Goal: Task Accomplishment & Management: Complete application form

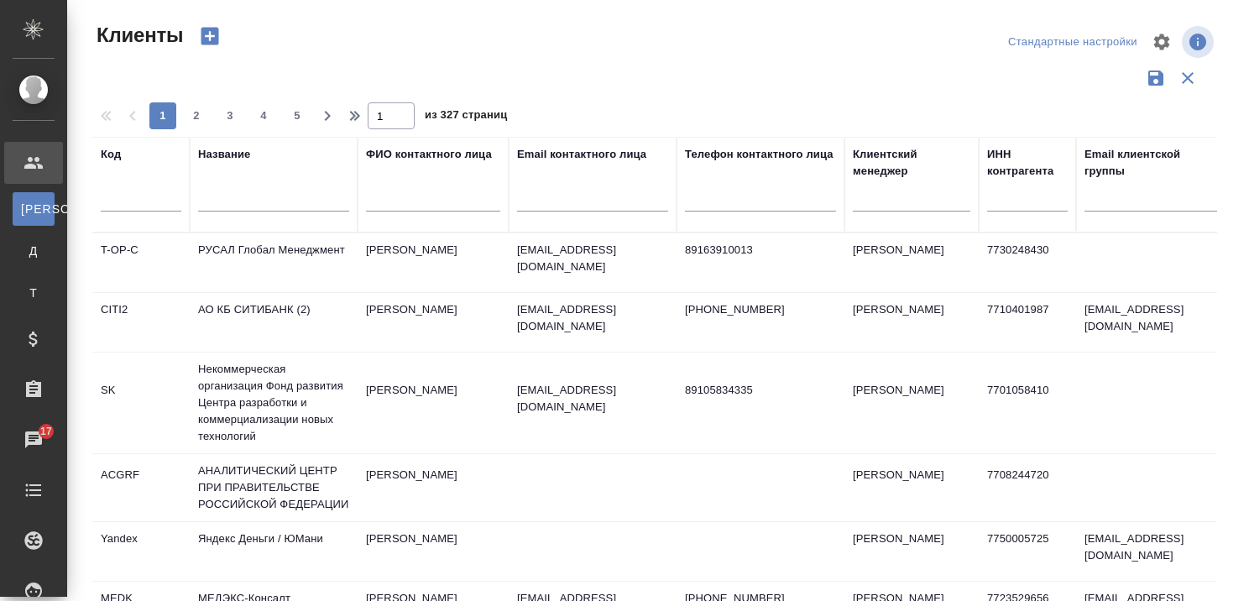
select select "RU"
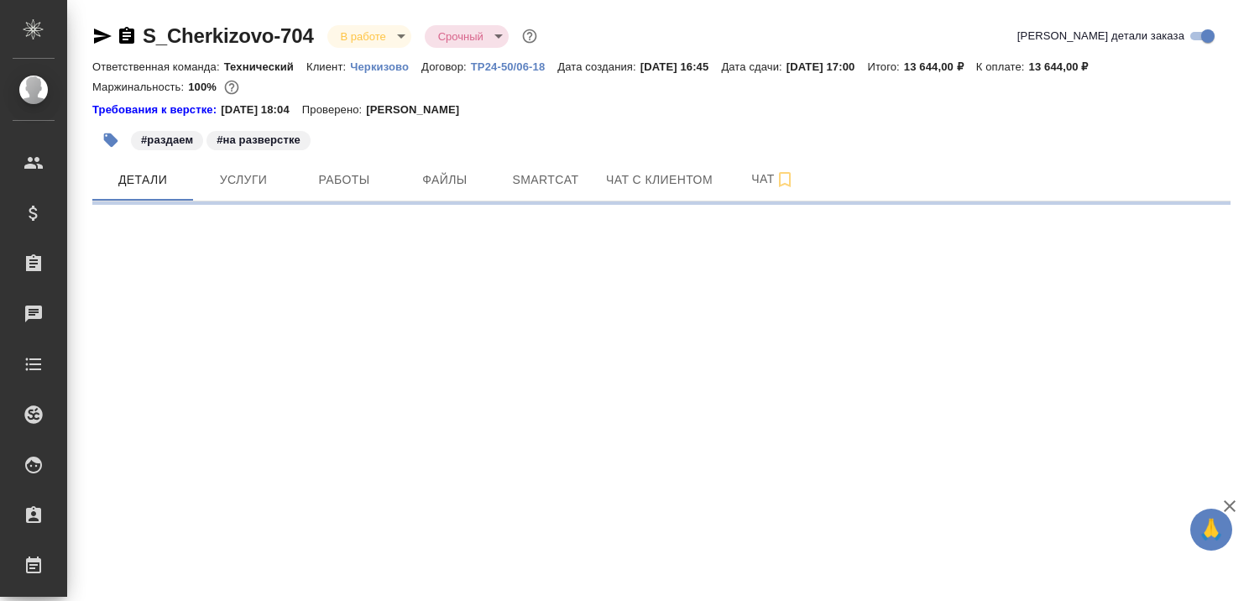
select select "RU"
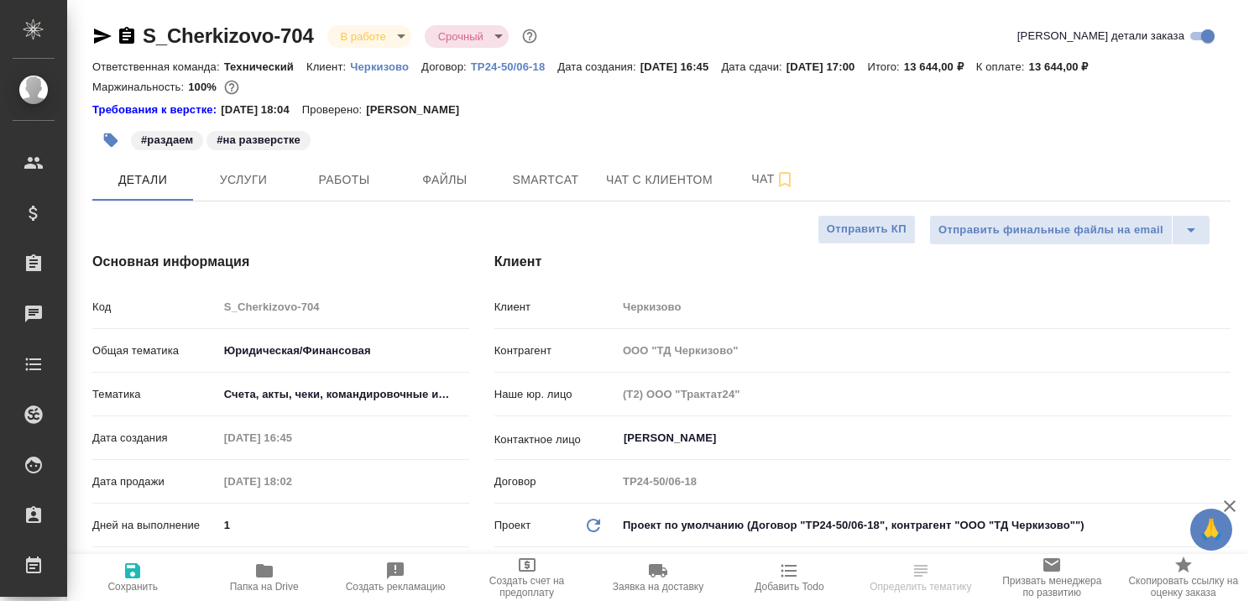
type textarea "x"
type input "Валеев Динар"
